Goal: Task Accomplishment & Management: Complete application form

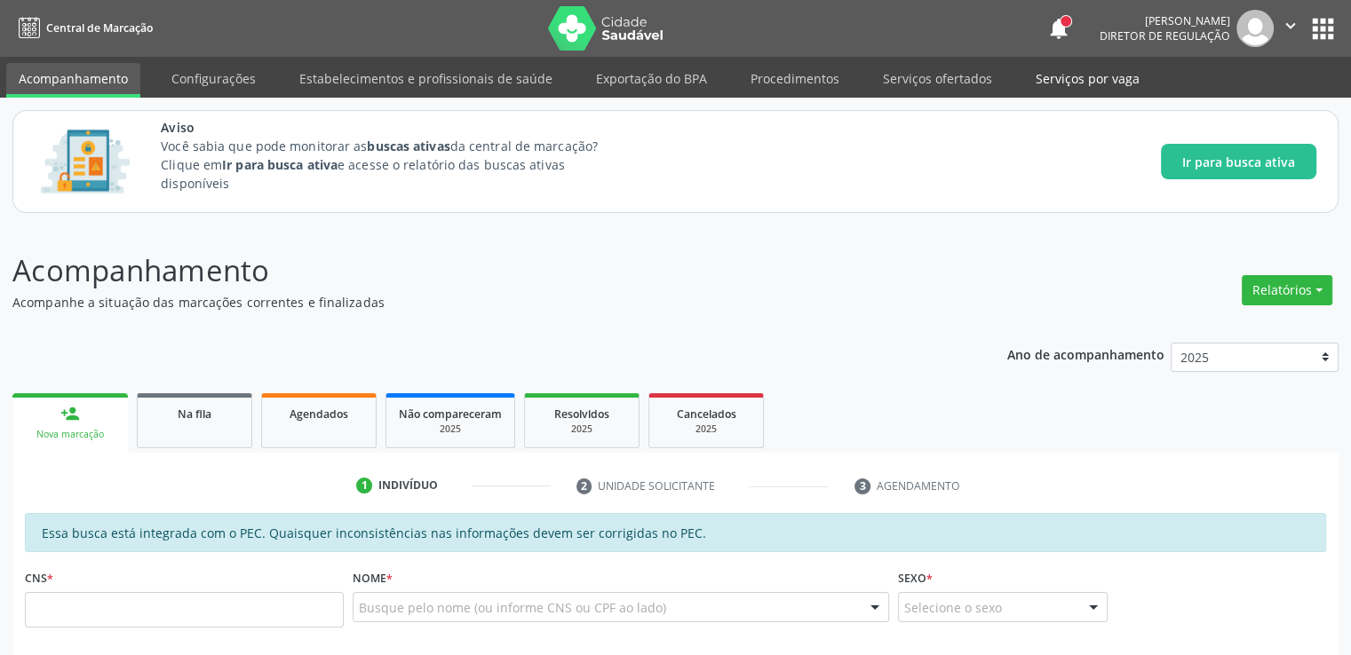
click at [1074, 70] on link "Serviços por vaga" at bounding box center [1087, 78] width 129 height 31
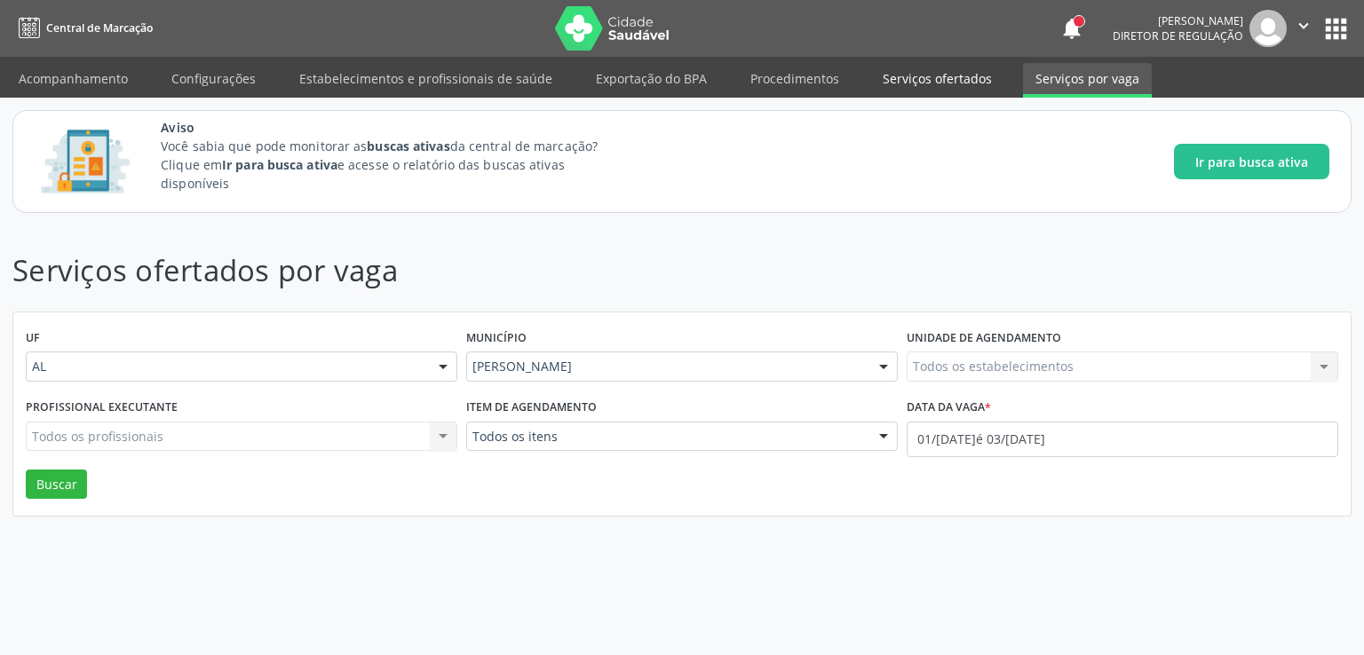
click at [907, 82] on link "Serviços ofertados" at bounding box center [937, 78] width 134 height 31
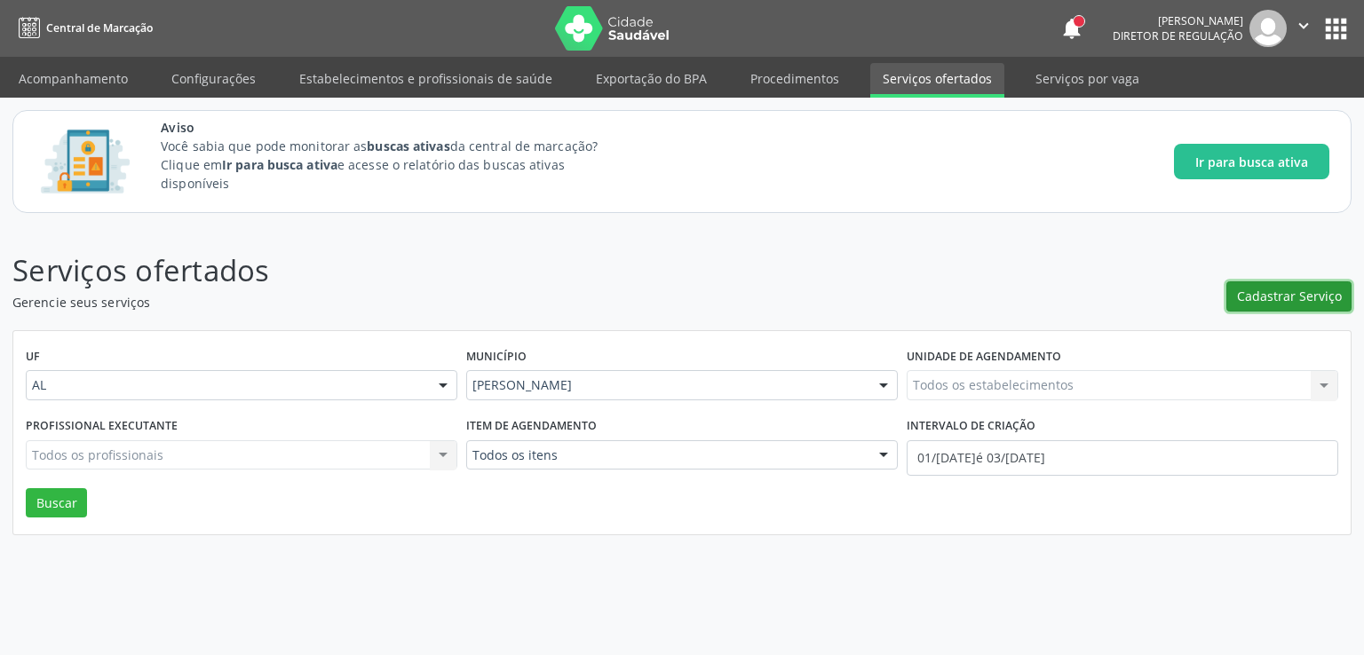
click at [1257, 306] on button "Cadastrar Serviço" at bounding box center [1288, 297] width 125 height 30
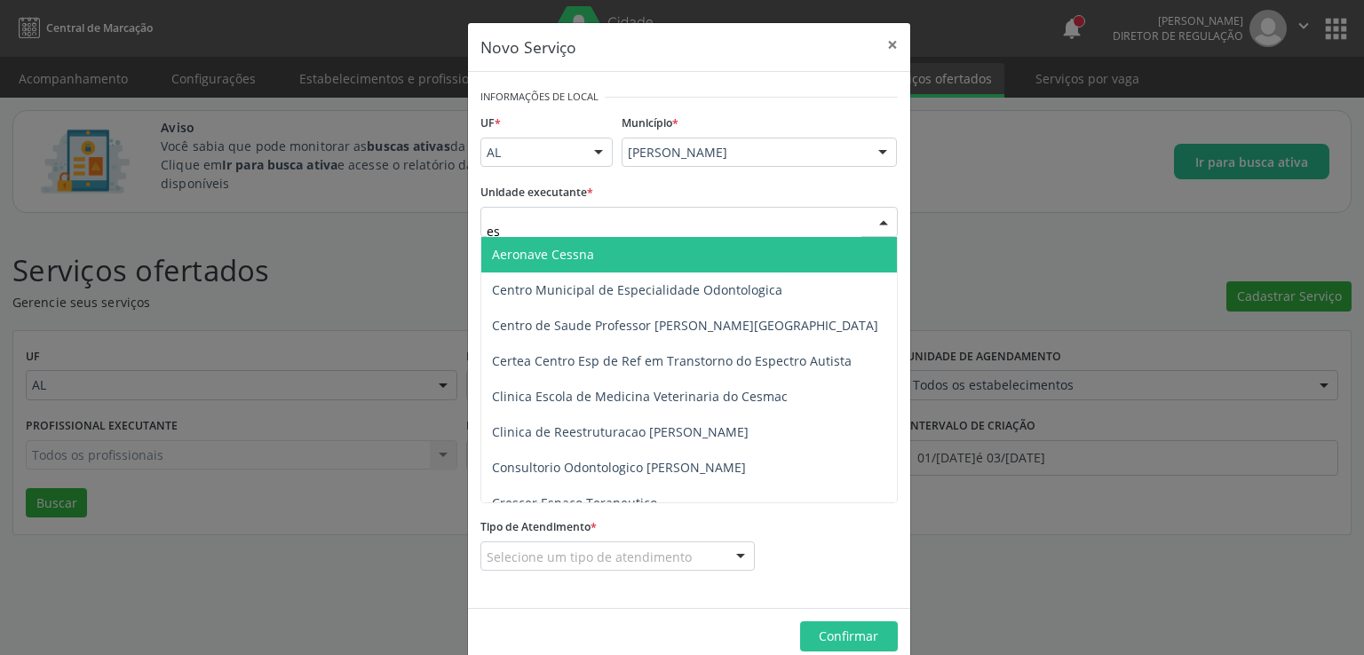
type input "e"
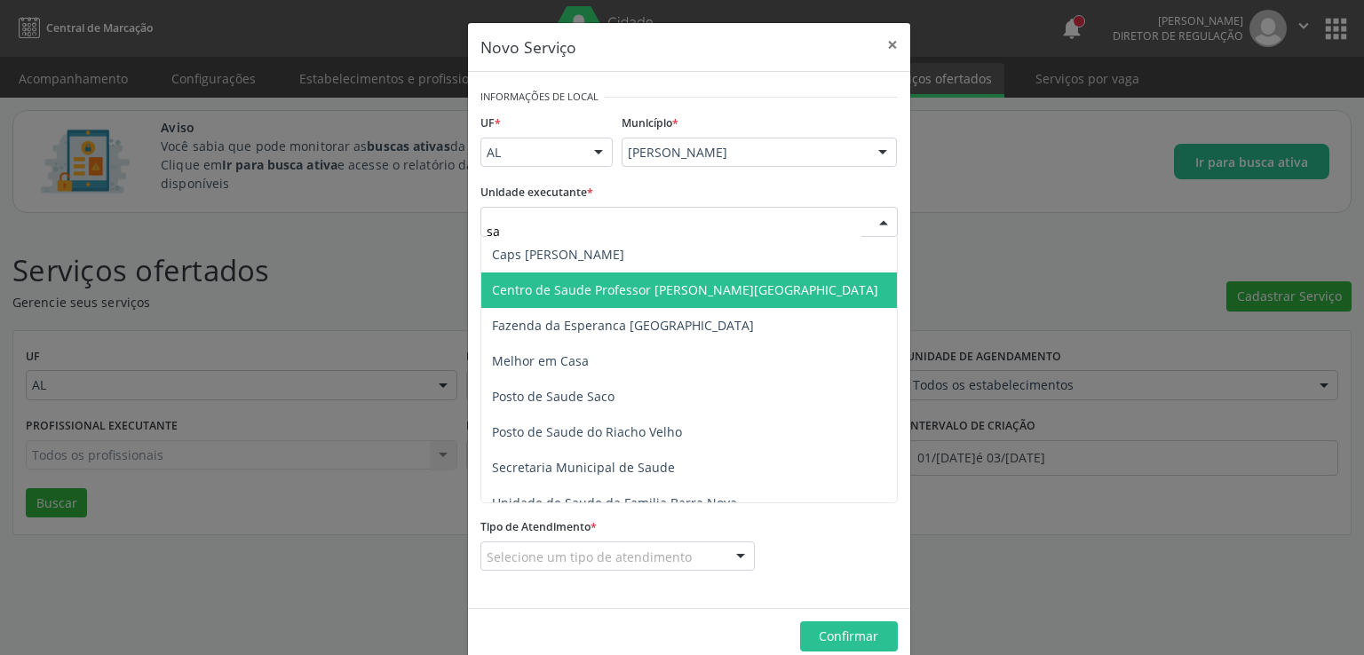
type input "s"
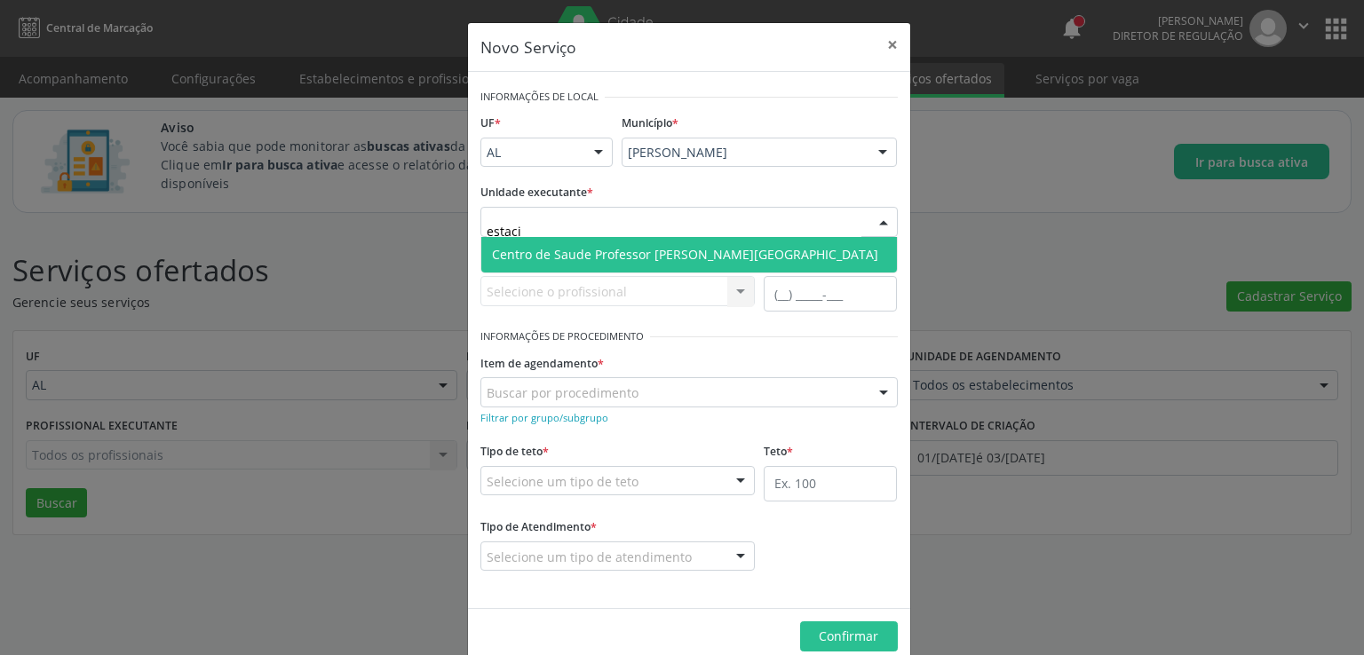
type input "estacio"
click at [680, 259] on span "Centro de Saude Professor [PERSON_NAME][GEOGRAPHIC_DATA]" at bounding box center [685, 254] width 386 height 17
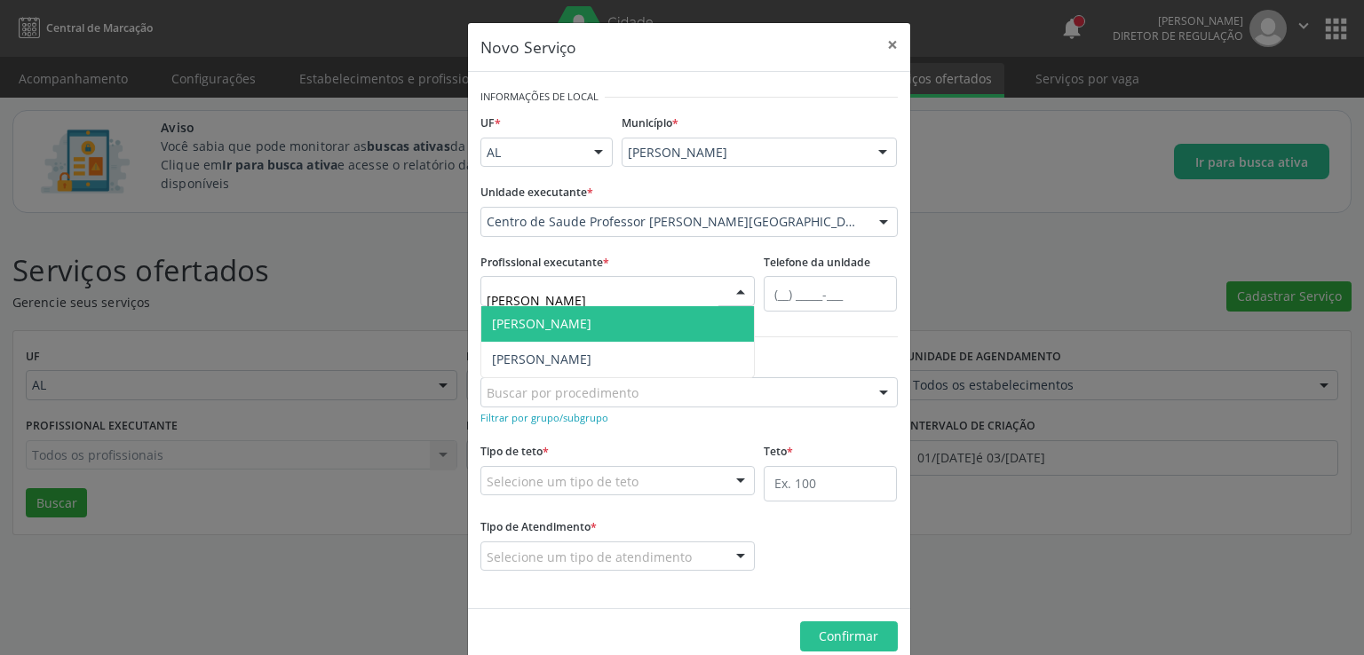
type input "luane"
click at [583, 330] on span "[PERSON_NAME]" at bounding box center [541, 323] width 99 height 17
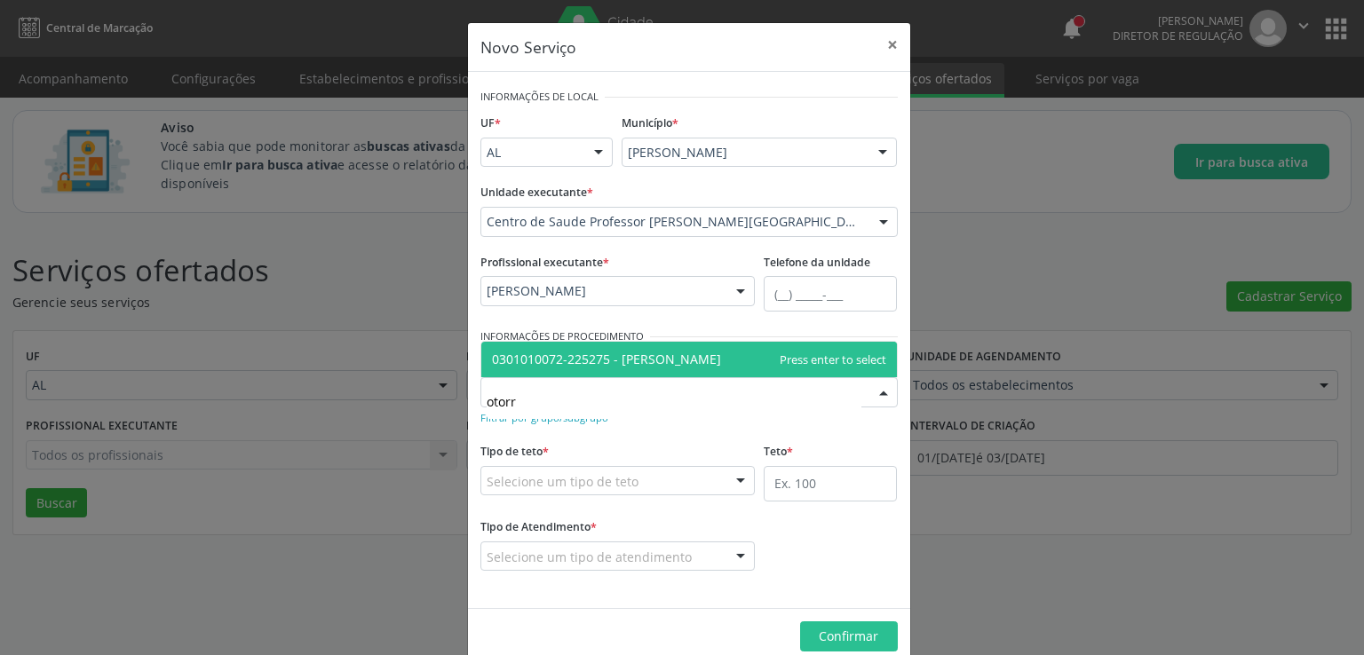
type input "otorri"
click at [662, 351] on span "0301010072-225275 - [PERSON_NAME]" at bounding box center [606, 359] width 229 height 17
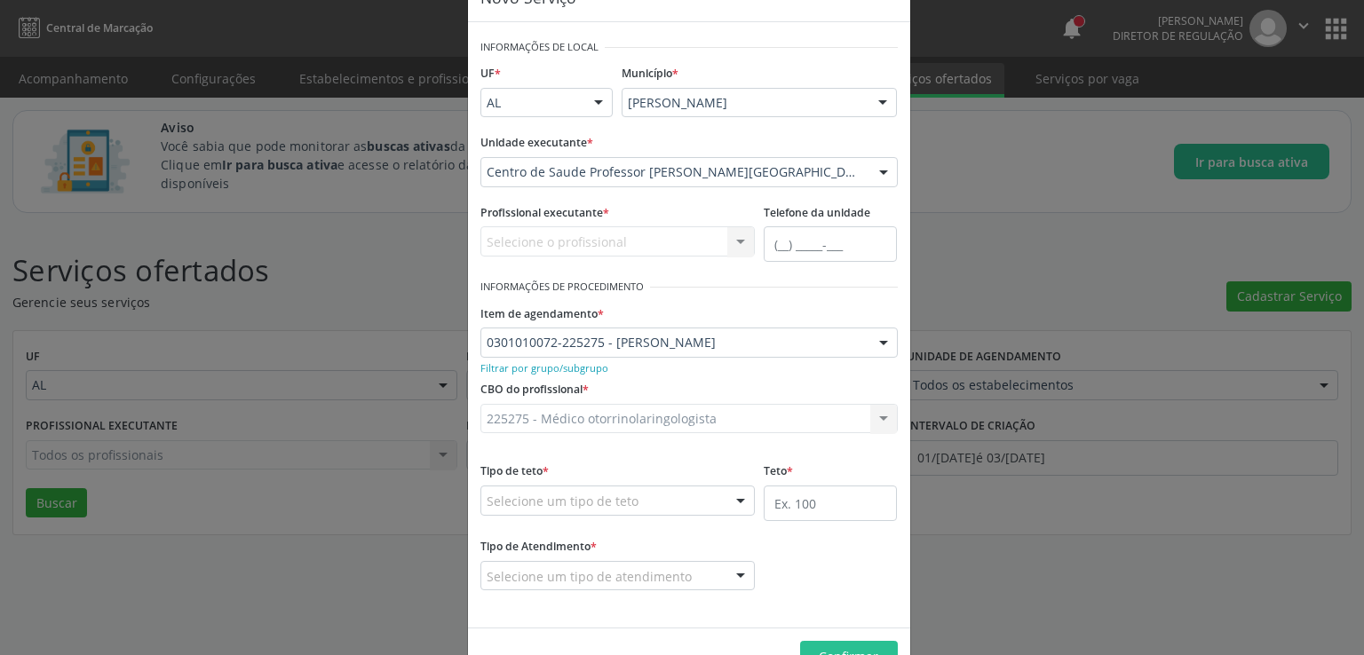
scroll to position [99, 0]
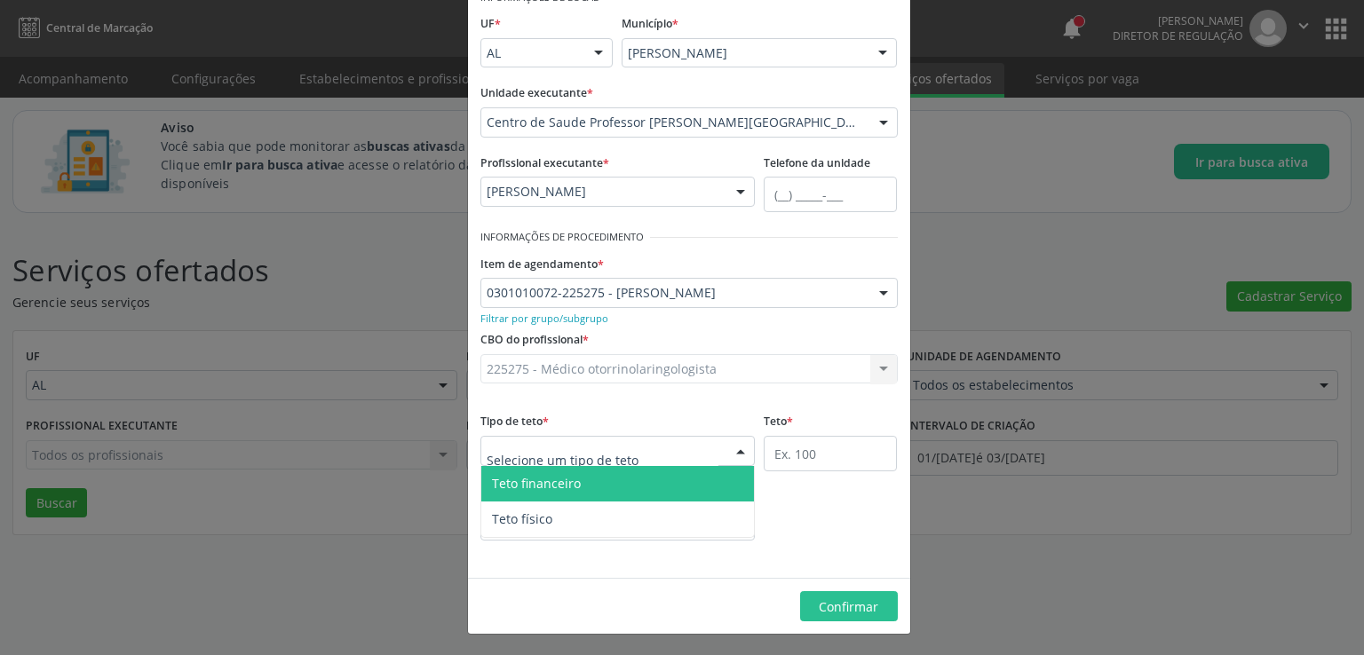
click at [695, 449] on div at bounding box center [617, 451] width 275 height 30
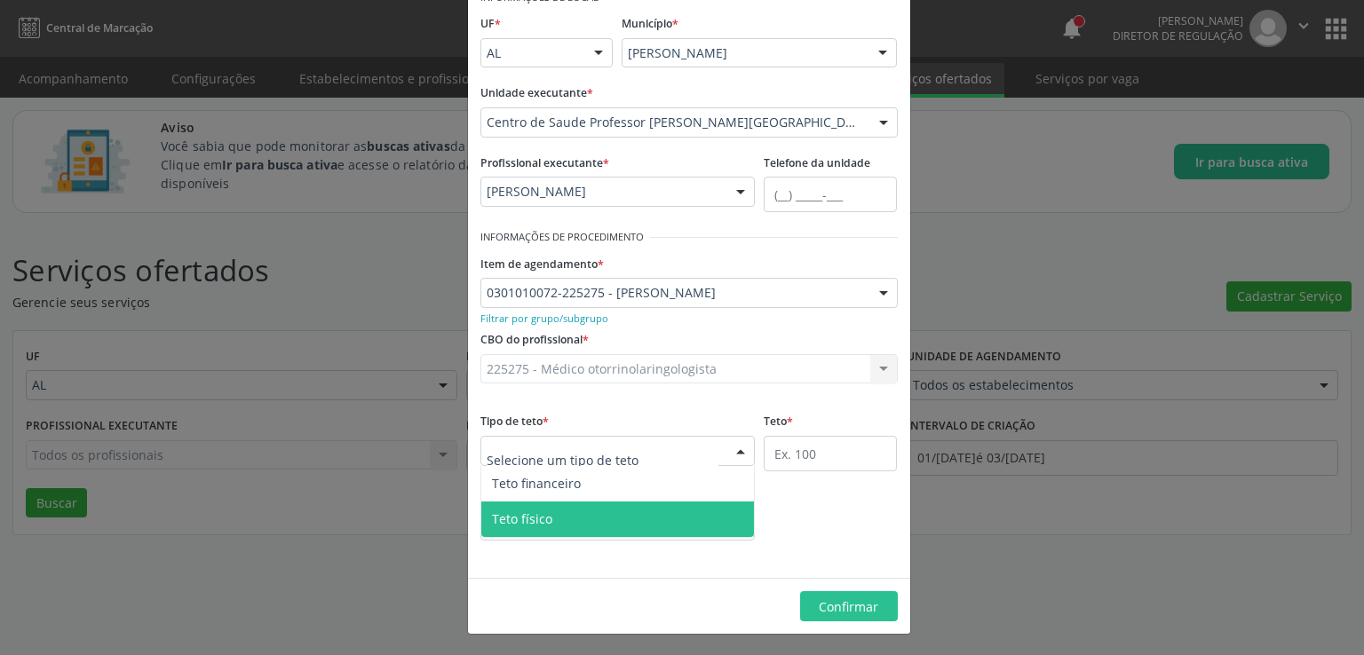
click at [617, 504] on span "Teto físico" at bounding box center [618, 520] width 274 height 36
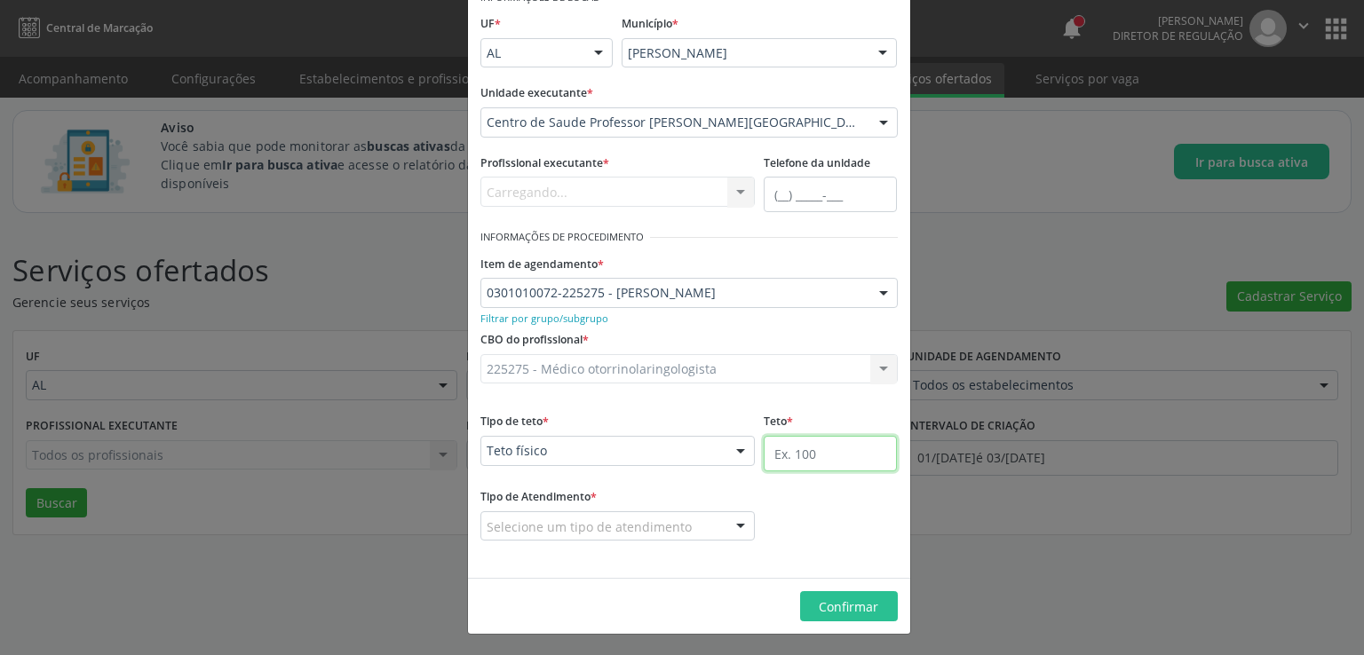
click at [821, 452] on input "text" at bounding box center [830, 454] width 133 height 36
type input "4"
click at [760, 516] on div "Tipo de Atendimento * Selecione um tipo de atendimento Ordem de chegada Horário…" at bounding box center [689, 525] width 426 height 82
click at [728, 520] on div at bounding box center [740, 527] width 27 height 30
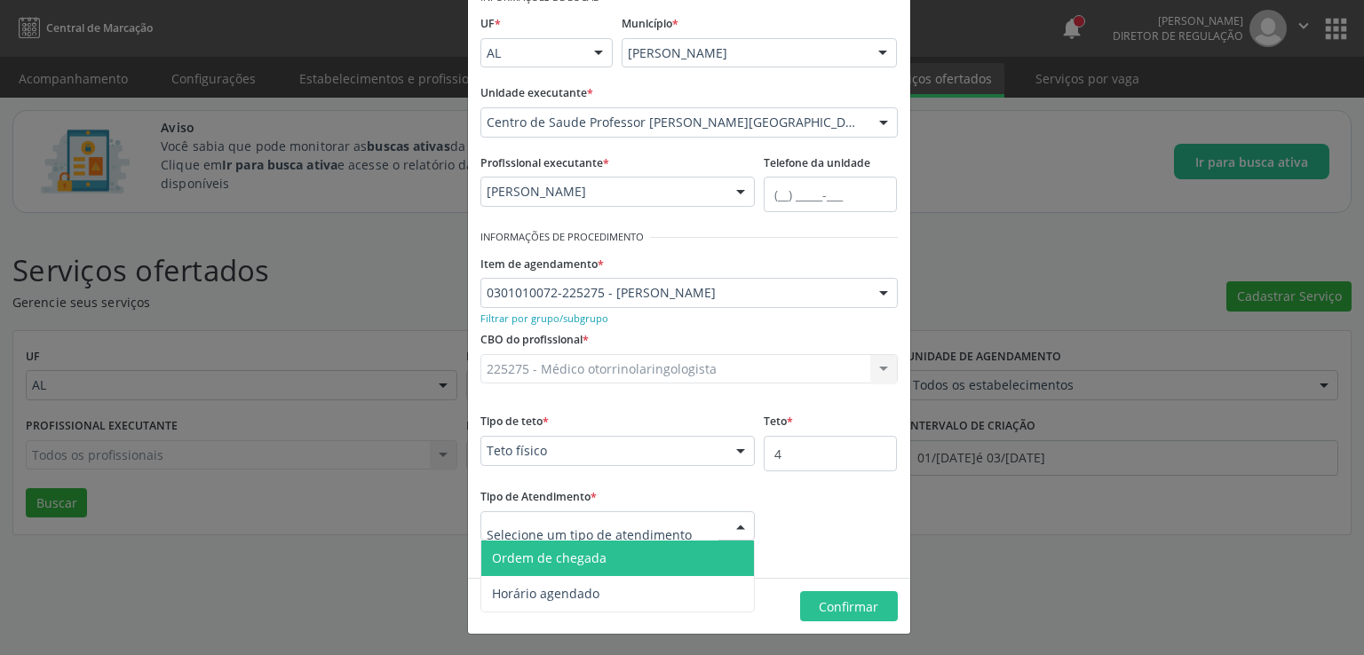
click at [626, 552] on span "Ordem de chegada" at bounding box center [618, 559] width 274 height 36
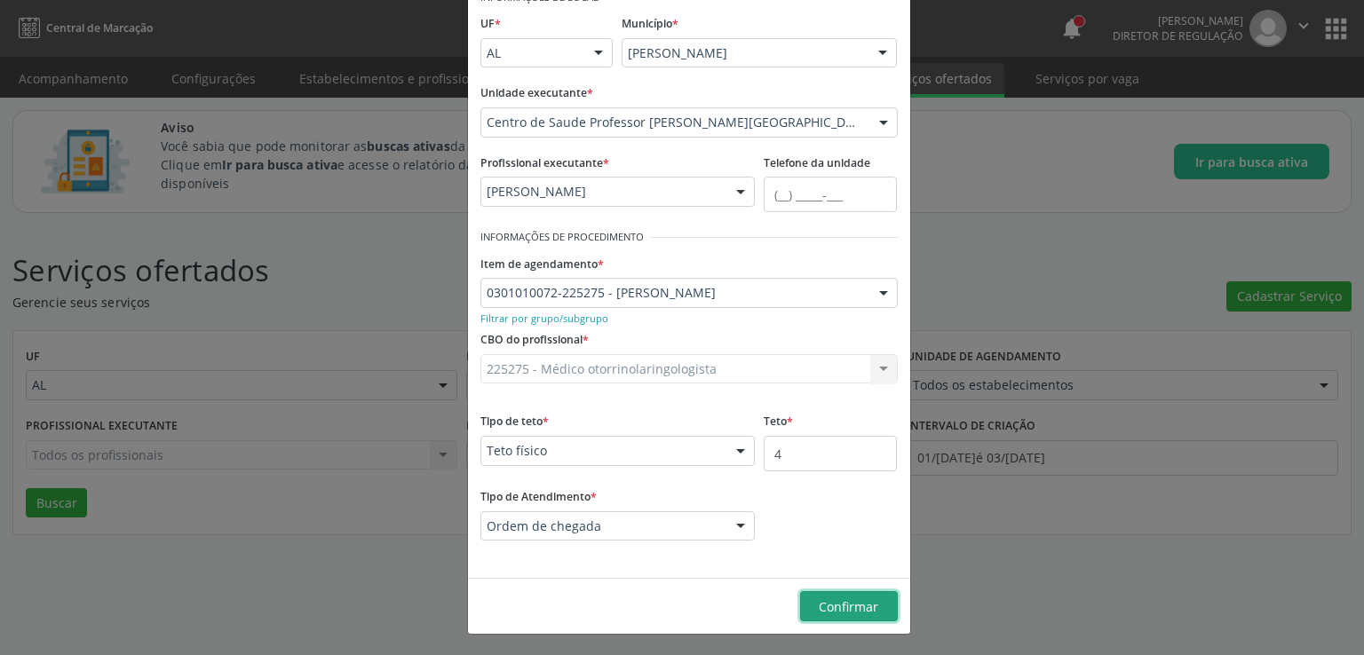
click at [850, 612] on span "Confirmar" at bounding box center [849, 607] width 60 height 17
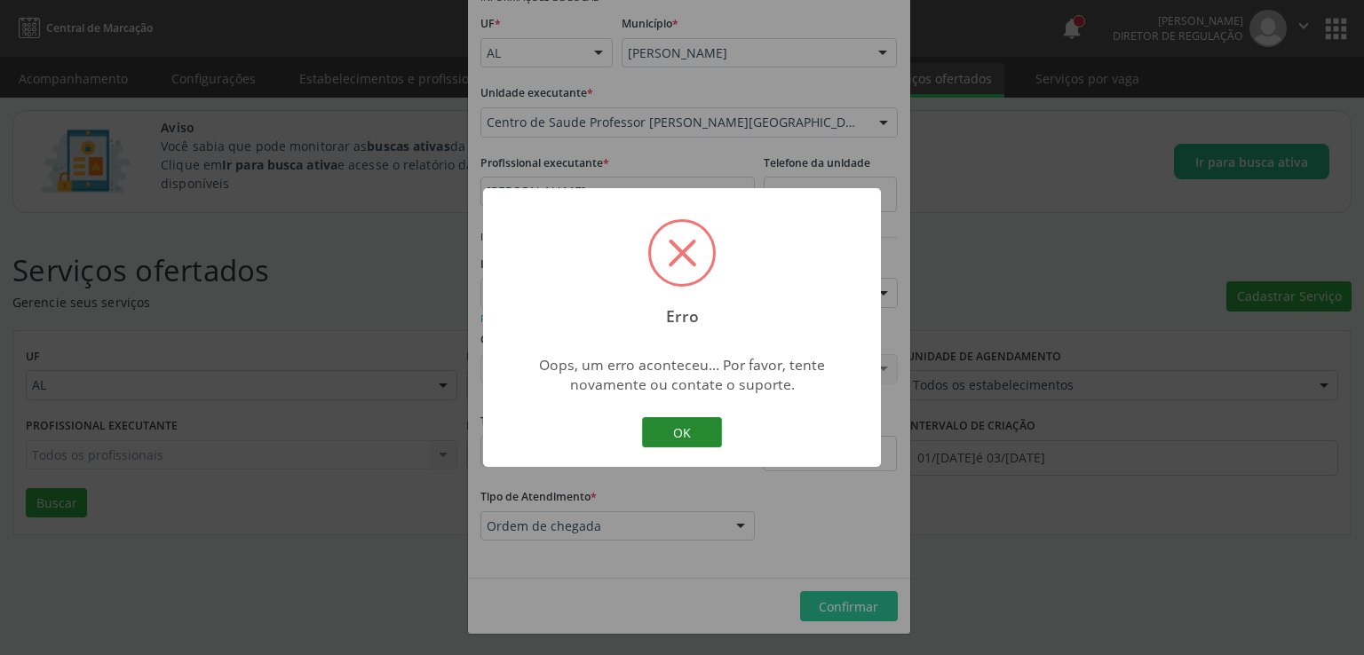
click at [679, 437] on button "OK" at bounding box center [682, 432] width 80 height 30
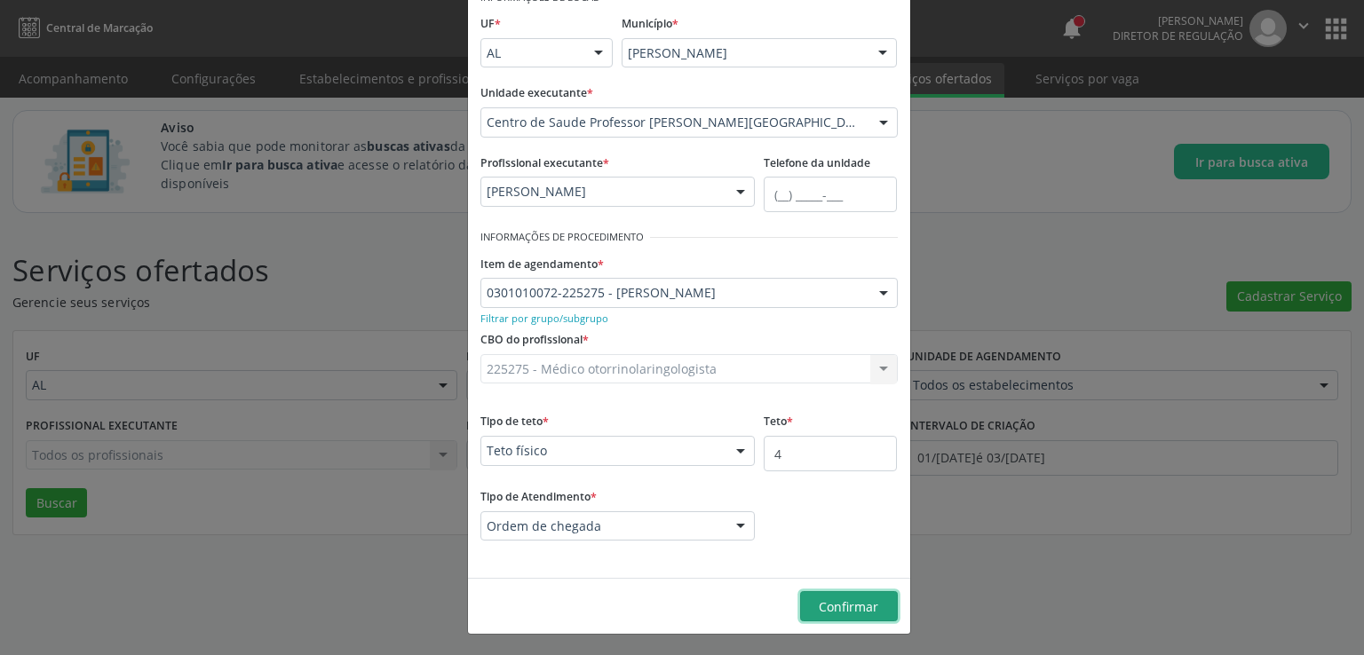
click at [826, 604] on span "Confirmar" at bounding box center [849, 607] width 60 height 17
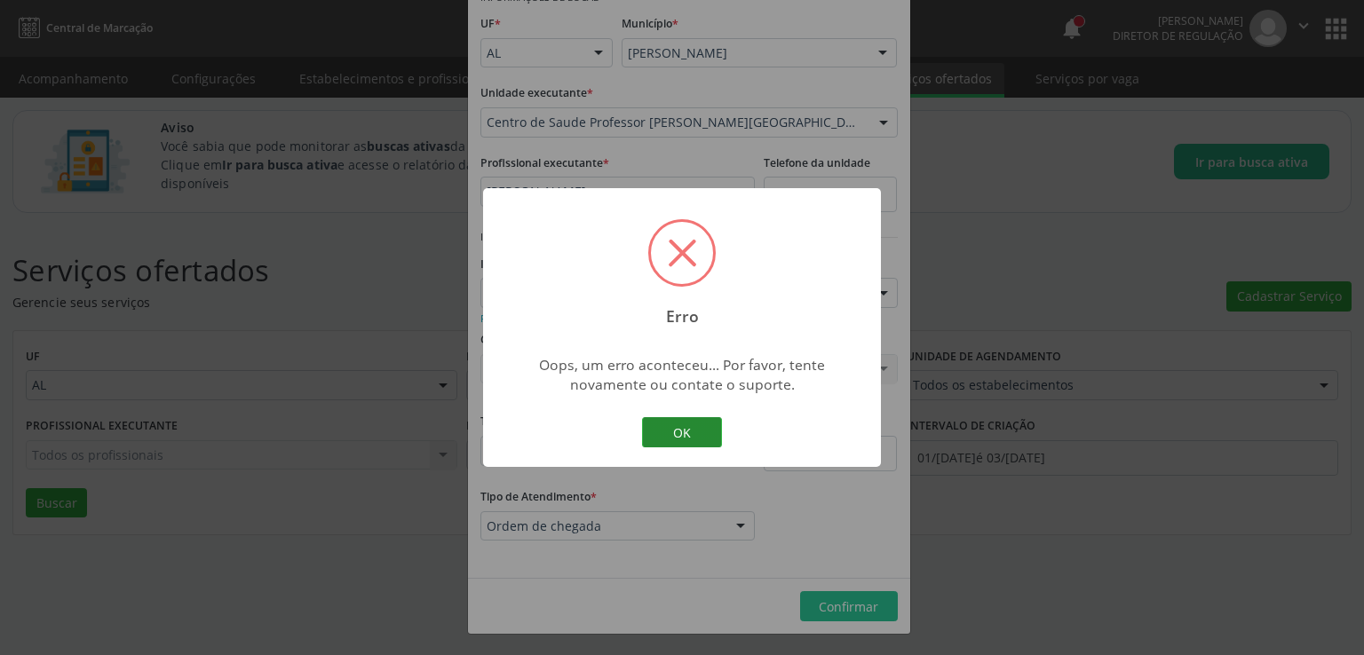
click at [694, 433] on button "OK" at bounding box center [682, 432] width 80 height 30
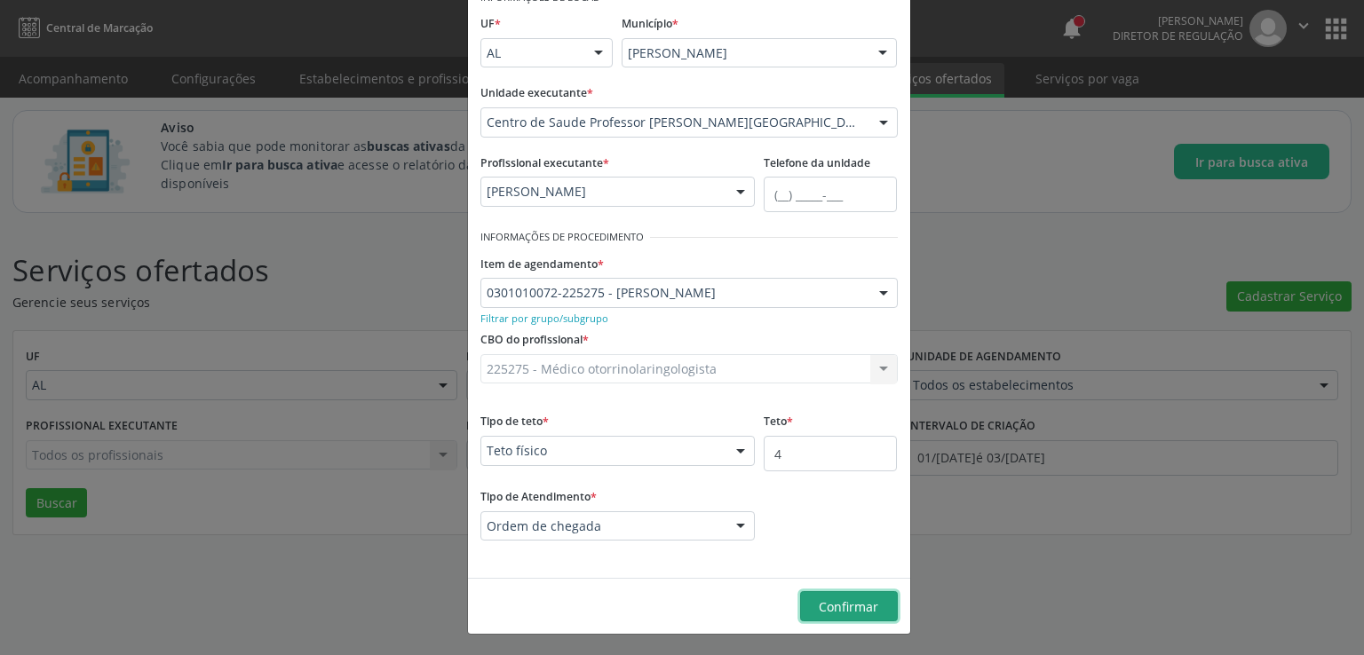
click at [823, 599] on span "Confirmar" at bounding box center [849, 607] width 60 height 17
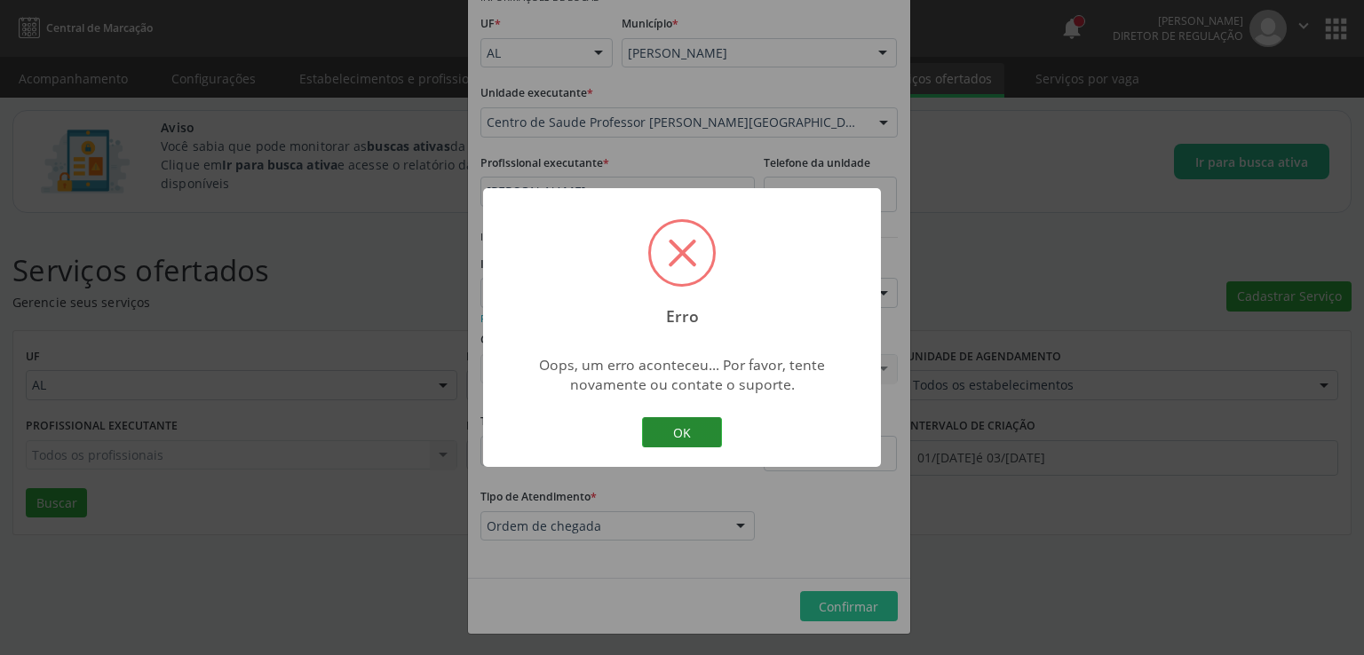
click at [673, 425] on button "OK" at bounding box center [682, 432] width 80 height 30
